Goal: Navigation & Orientation: Find specific page/section

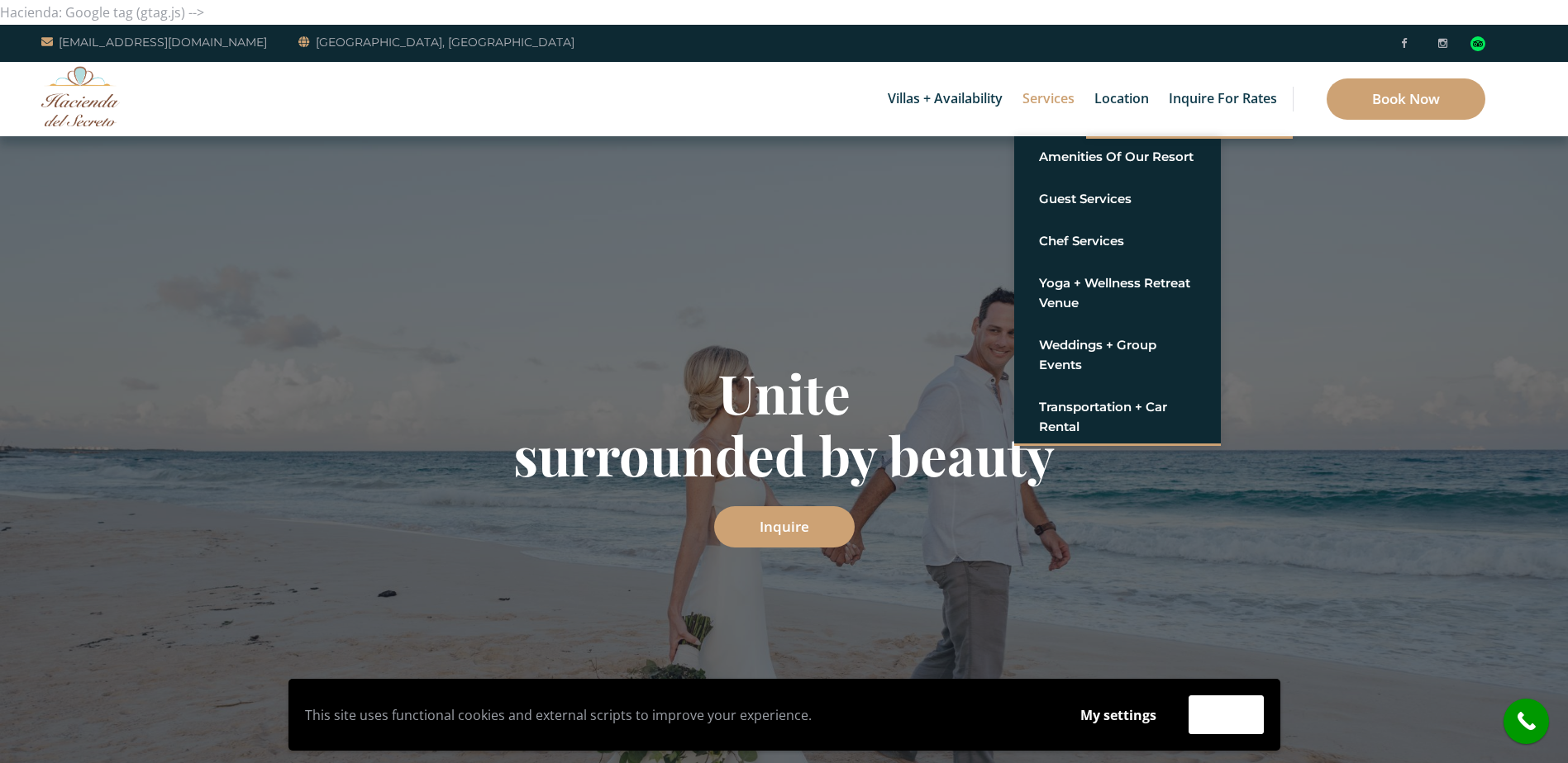
click at [1058, 100] on link "Services" at bounding box center [1048, 98] width 68 height 74
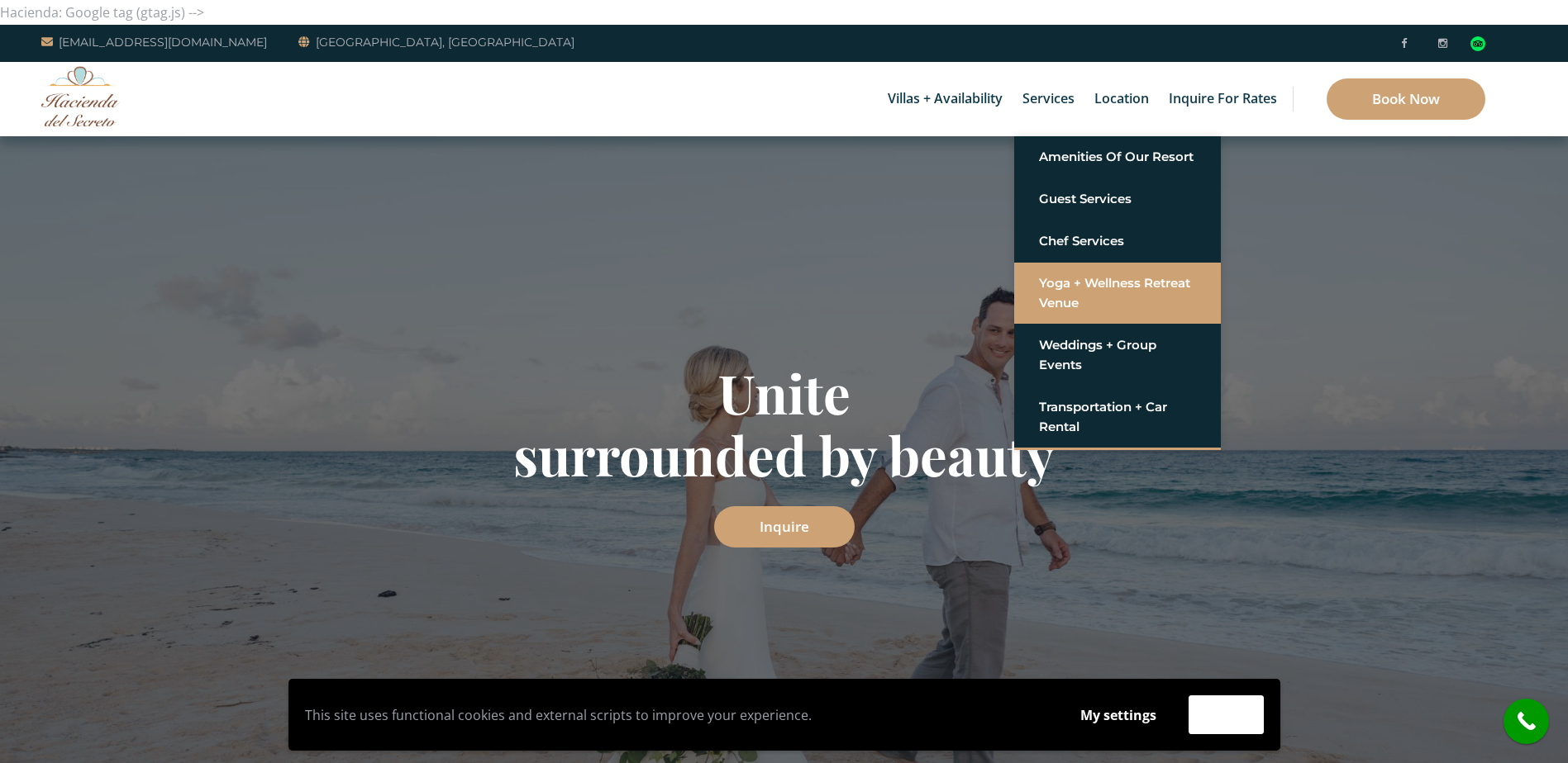
click at [1089, 285] on link "Yoga + Wellness Retreat Venue" at bounding box center [1117, 293] width 157 height 50
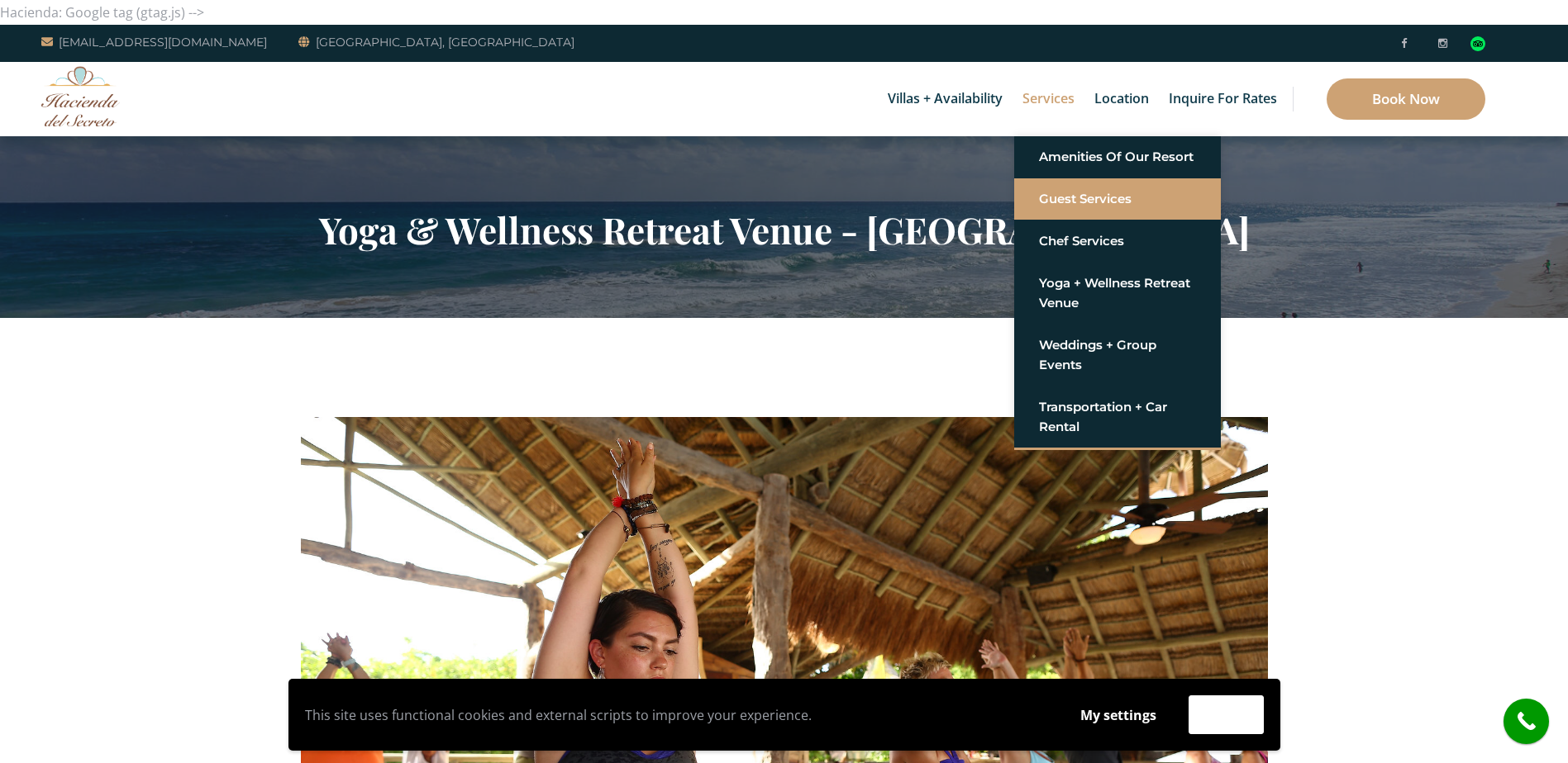
click at [1059, 196] on link "Guest Services" at bounding box center [1117, 199] width 157 height 30
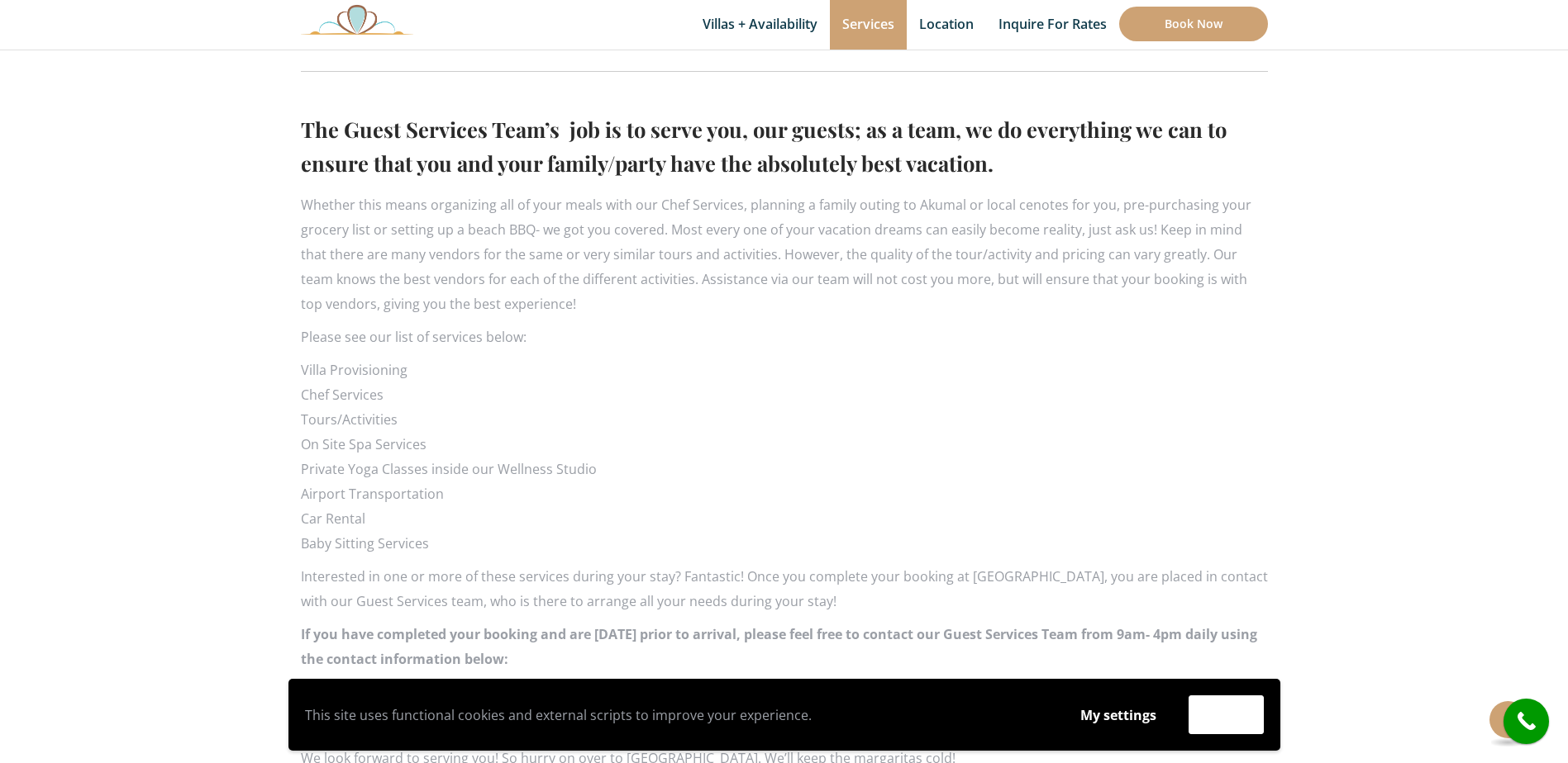
scroll to position [537, 0]
